Goal: Information Seeking & Learning: Learn about a topic

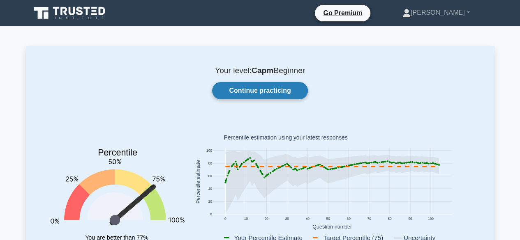
click at [284, 94] on link "Continue practicing" at bounding box center [259, 90] width 95 height 17
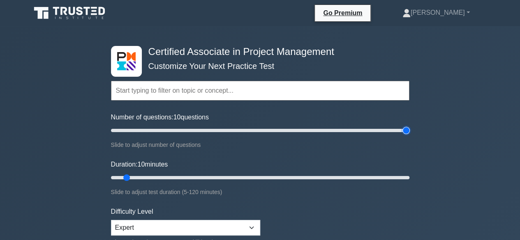
type input "200"
click at [405, 130] on input "Number of questions: 10 questions" at bounding box center [260, 131] width 298 height 10
type input "120"
click at [402, 178] on input "Duration: 120 minutes" at bounding box center [260, 178] width 298 height 10
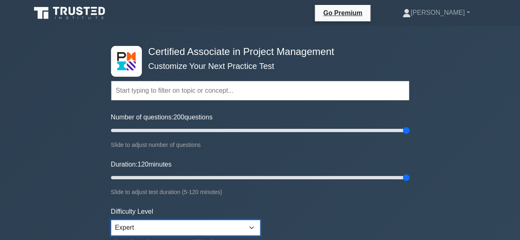
click at [250, 228] on select "Beginner Intermediate Expert" at bounding box center [185, 228] width 149 height 16
click at [111, 220] on select "Beginner Intermediate Expert" at bounding box center [185, 228] width 149 height 16
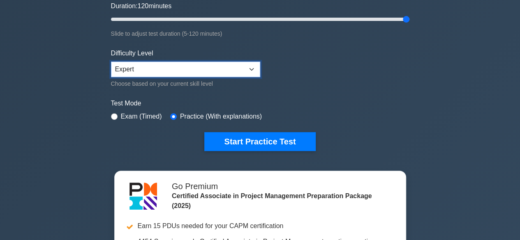
scroll to position [208, 0]
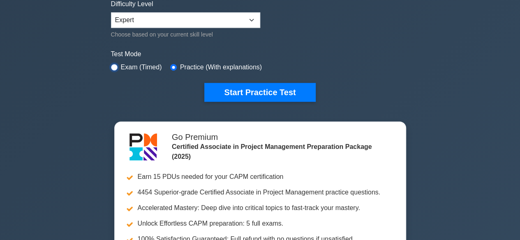
click at [114, 66] on input "radio" at bounding box center [114, 67] width 7 height 7
radio input "true"
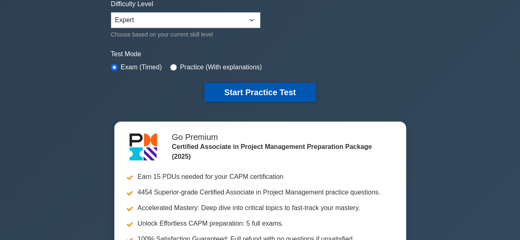
click at [262, 92] on button "Start Practice Test" at bounding box center [259, 92] width 111 height 19
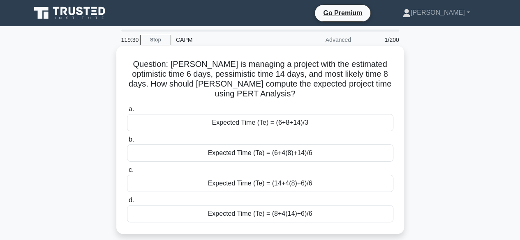
click at [279, 155] on div "Expected Time (Te) = (6+4(8)+14)/6" at bounding box center [260, 153] width 266 height 17
click at [127, 143] on input "b. Expected Time (Te) = (6+4(8)+14)/6" at bounding box center [127, 139] width 0 height 5
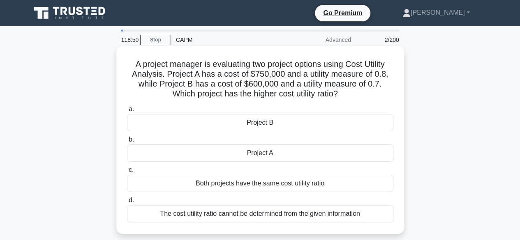
click at [271, 154] on div "Project A" at bounding box center [260, 153] width 266 height 17
click at [127, 143] on input "b. Project A" at bounding box center [127, 139] width 0 height 5
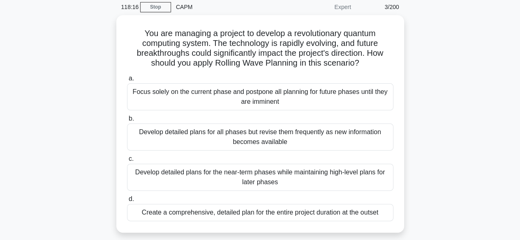
scroll to position [49, 0]
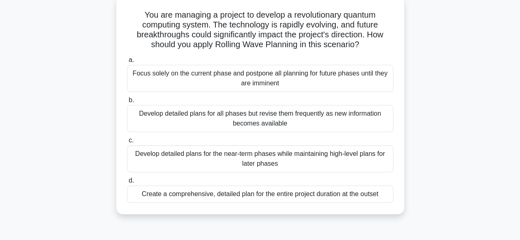
click at [239, 159] on div "Develop detailed plans for the near-term phases while maintaining high-level pl…" at bounding box center [260, 159] width 266 height 27
click at [127, 143] on input "c. Develop detailed plans for the near-term phases while maintaining high-level…" at bounding box center [127, 140] width 0 height 5
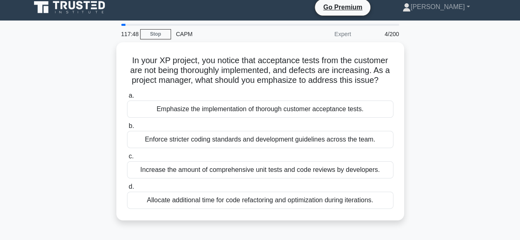
scroll to position [0, 0]
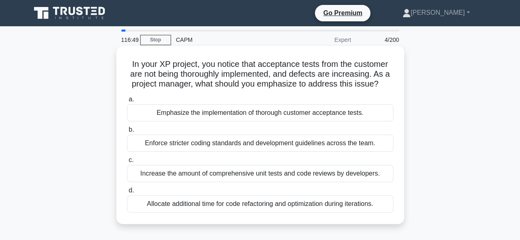
click at [261, 116] on div "Emphasize the implementation of thorough customer acceptance tests." at bounding box center [260, 112] width 266 height 17
click at [127, 102] on input "a. Emphasize the implementation of thorough customer acceptance tests." at bounding box center [127, 99] width 0 height 5
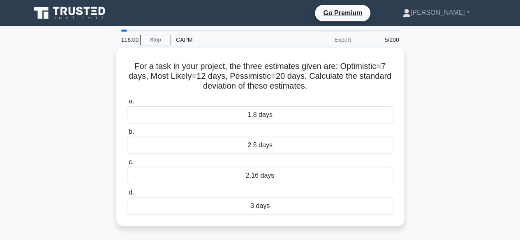
click at [79, 114] on div "For a task in your project, the three estimates given are: Optimistic=7 days, M…" at bounding box center [260, 142] width 469 height 188
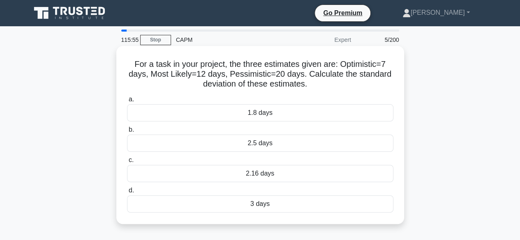
click at [264, 206] on div "3 days" at bounding box center [260, 204] width 266 height 17
click at [127, 194] on input "d. 3 days" at bounding box center [127, 190] width 0 height 5
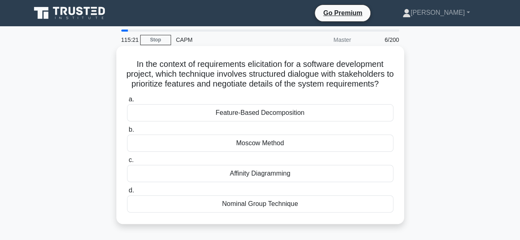
click at [255, 152] on div "Moscow Method" at bounding box center [260, 143] width 266 height 17
click at [127, 133] on input "b. Moscow Method" at bounding box center [127, 129] width 0 height 5
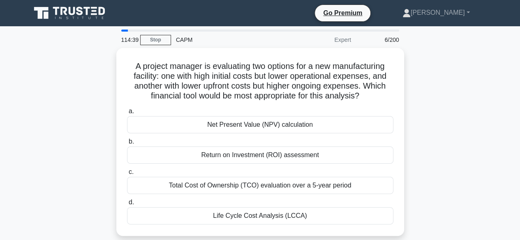
click at [255, 156] on div "Return on Investment (ROI) assessment" at bounding box center [260, 155] width 266 height 17
click at [127, 145] on input "b. Return on Investment (ROI) assessment" at bounding box center [127, 141] width 0 height 5
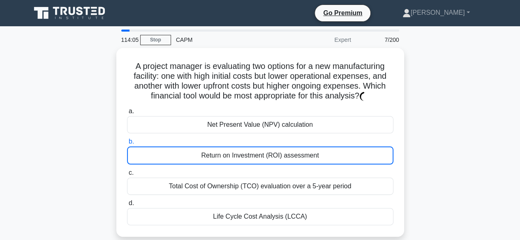
click at [60, 159] on div "A project manager is evaluating two options for a new manufacturing facility: o…" at bounding box center [260, 147] width 469 height 199
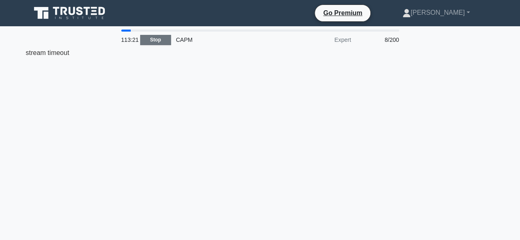
click at [157, 42] on link "Stop" at bounding box center [155, 40] width 31 height 10
